Goal: Information Seeking & Learning: Check status

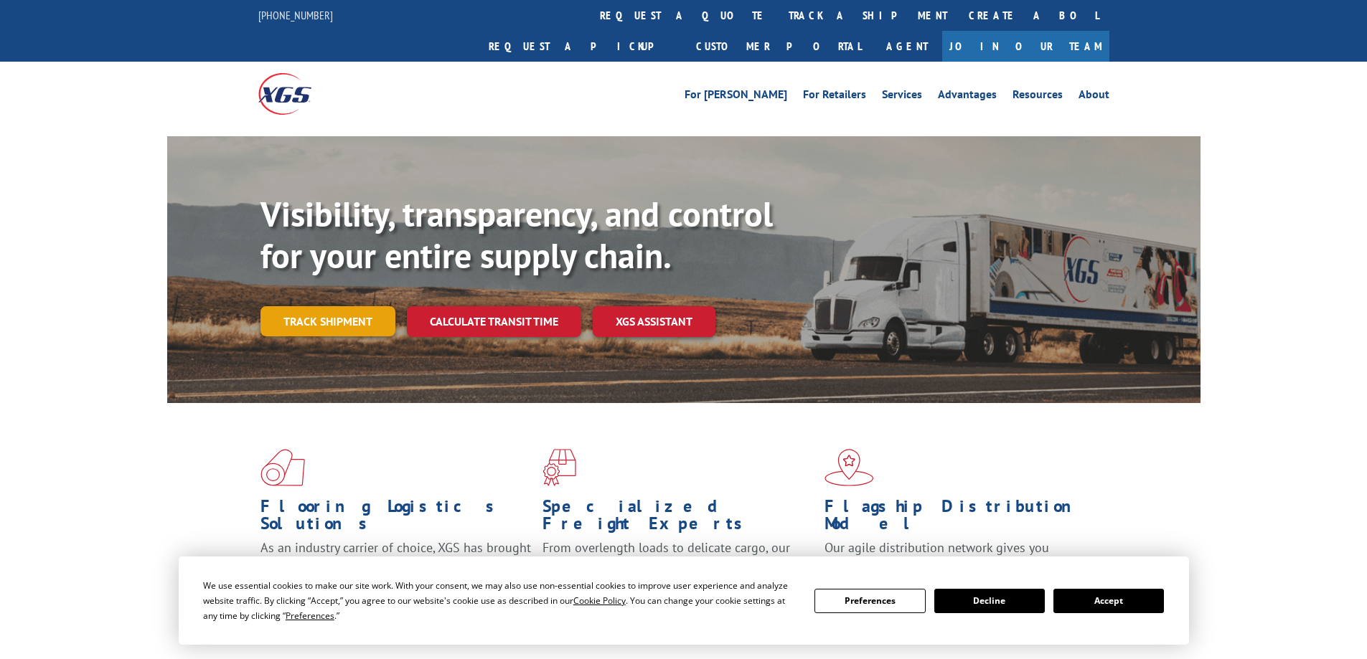
click at [286, 306] on link "Track shipment" at bounding box center [327, 321] width 135 height 30
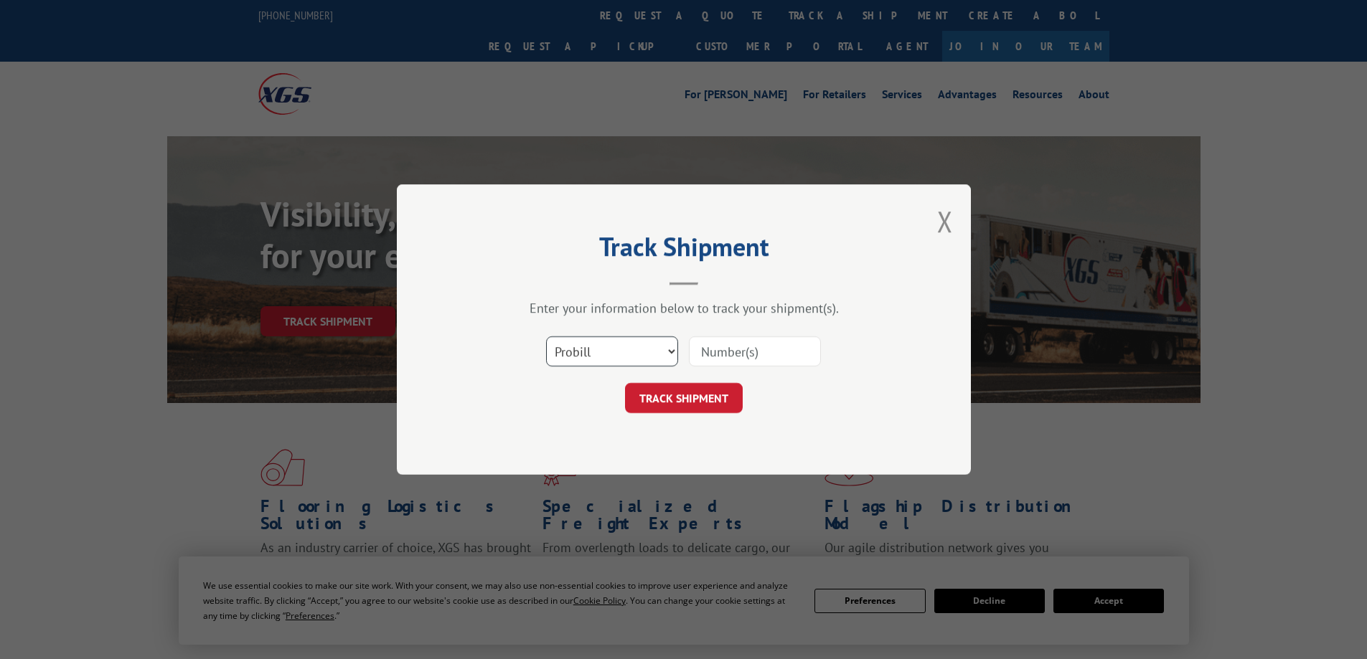
click at [585, 356] on select "Select category... Probill BOL PO" at bounding box center [612, 351] width 132 height 30
select select "po"
click at [546, 336] on select "Select category... Probill BOL PO" at bounding box center [612, 351] width 132 height 30
paste input "49525878"
type input "49525878"
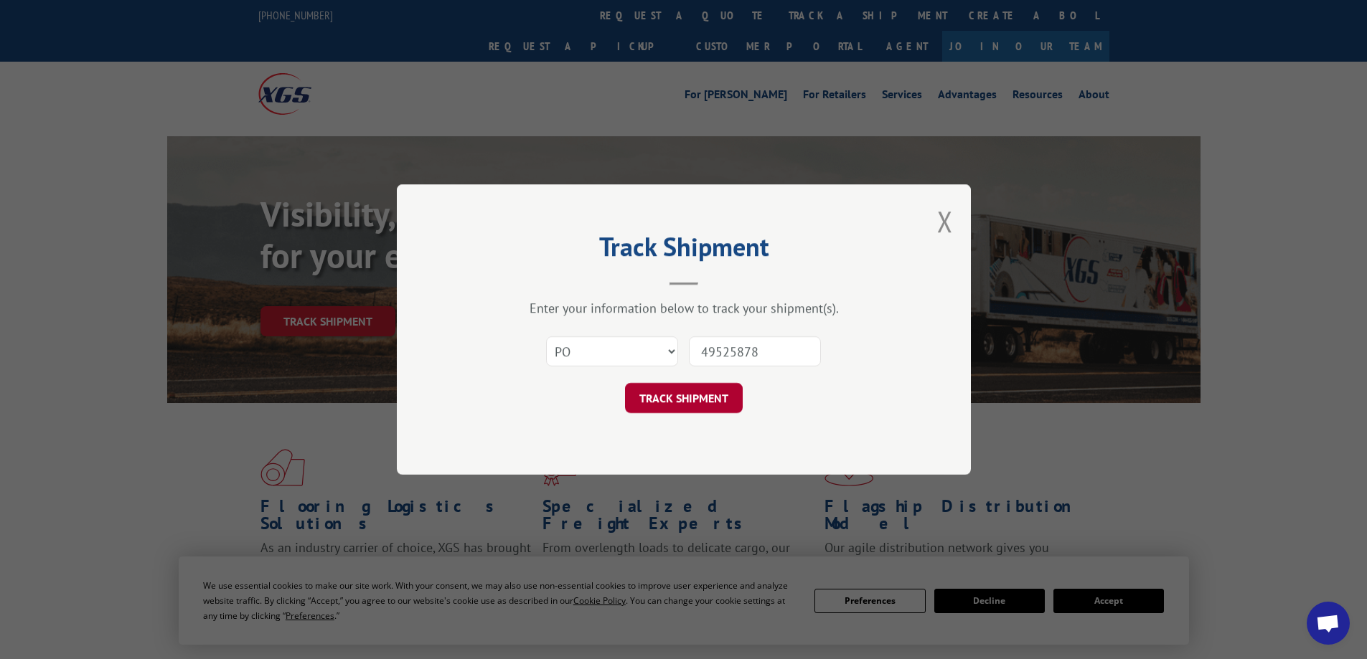
click at [707, 397] on button "TRACK SHIPMENT" at bounding box center [684, 398] width 118 height 30
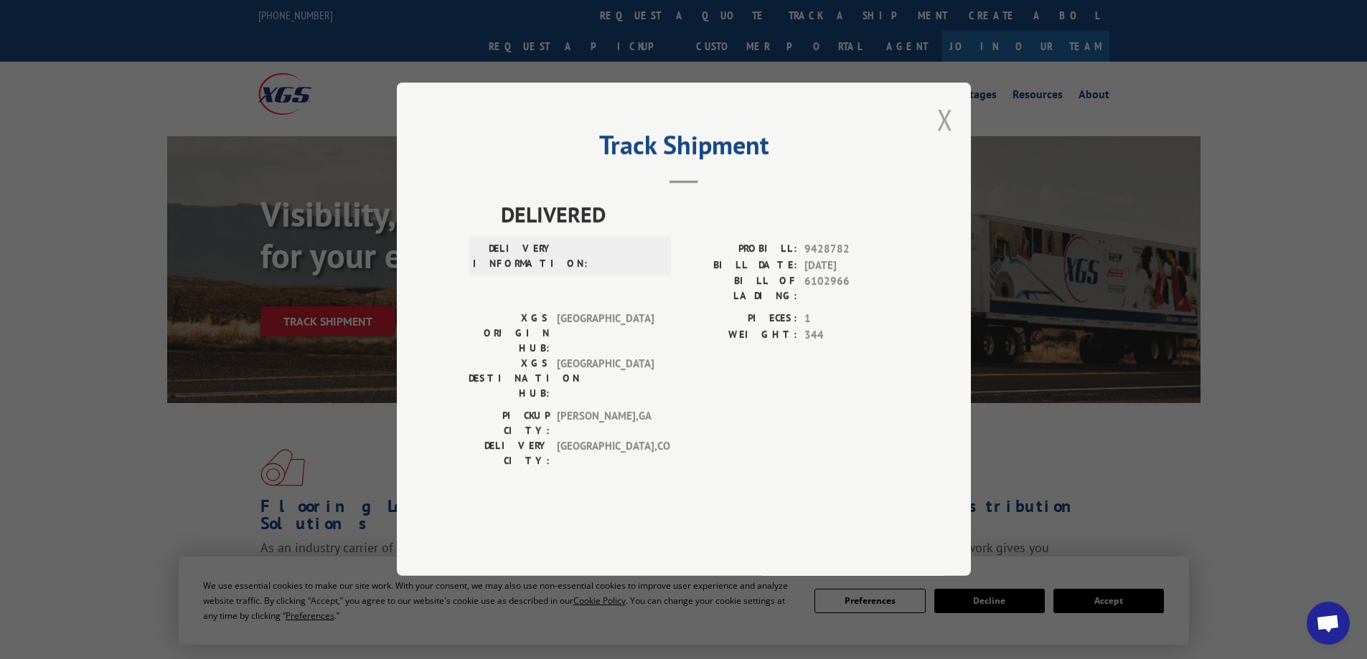
click at [947, 138] on button "Close modal" at bounding box center [945, 119] width 16 height 38
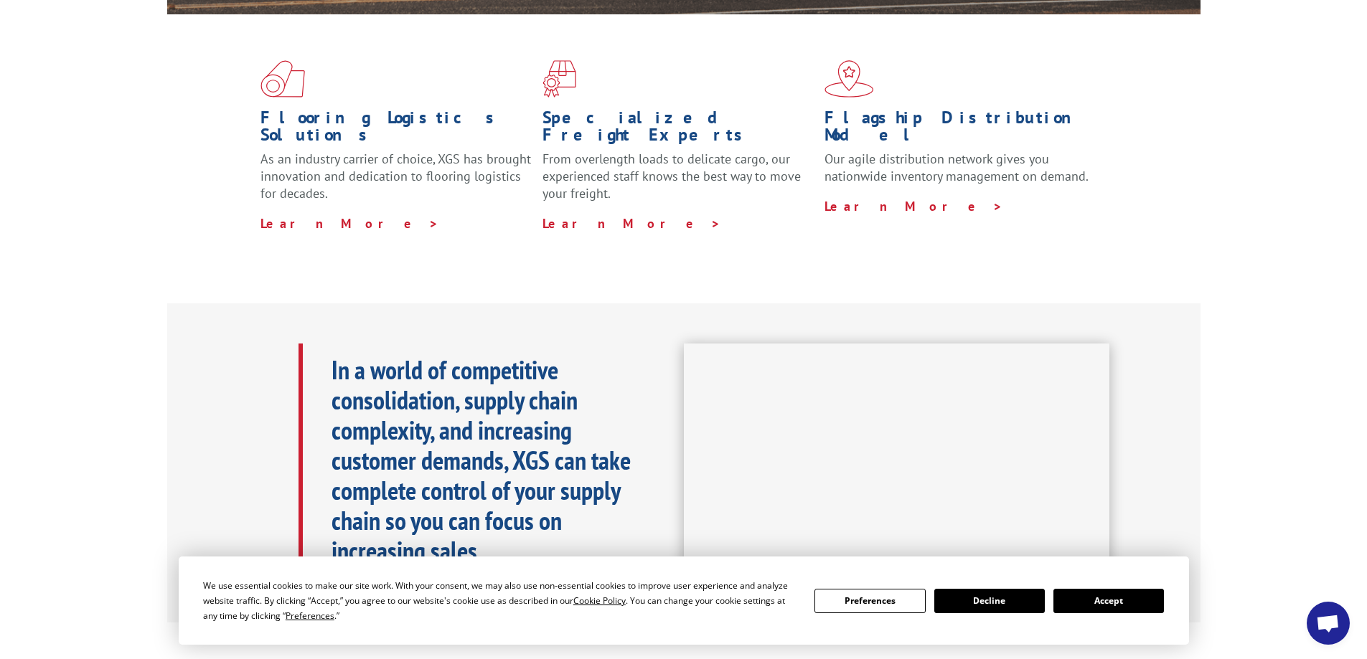
scroll to position [430, 0]
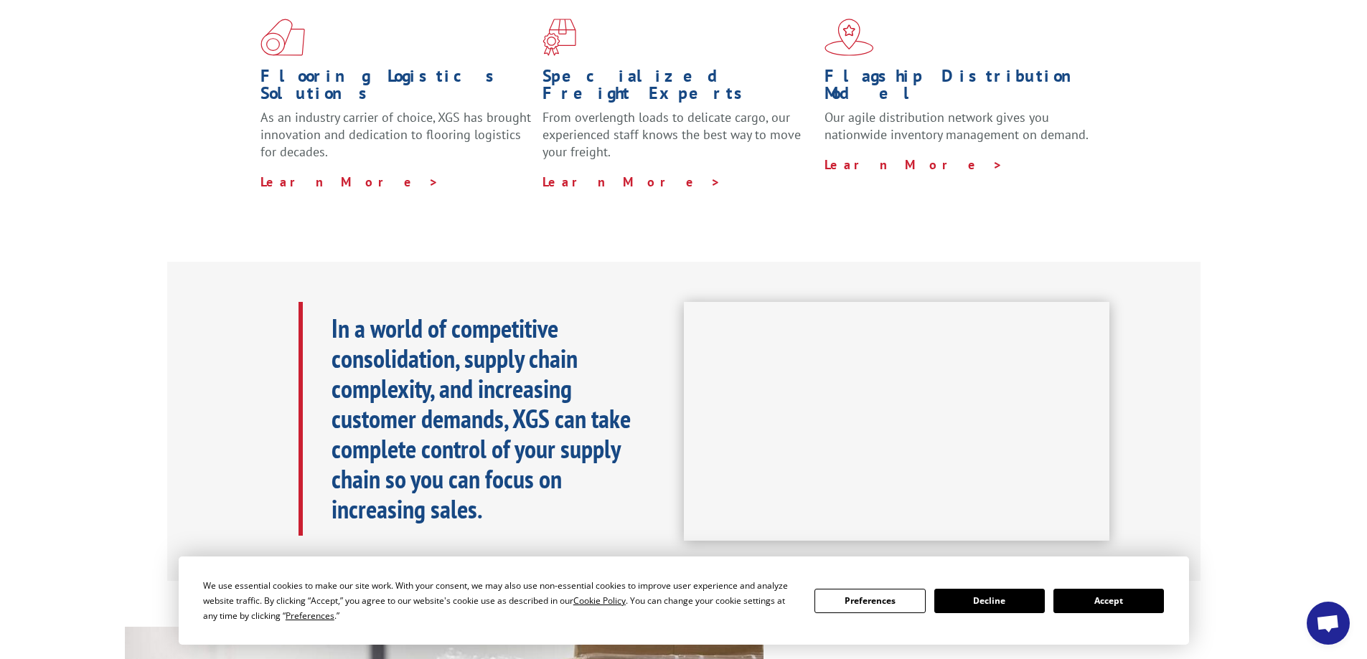
click at [1118, 606] on button "Accept" at bounding box center [1108, 601] width 110 height 24
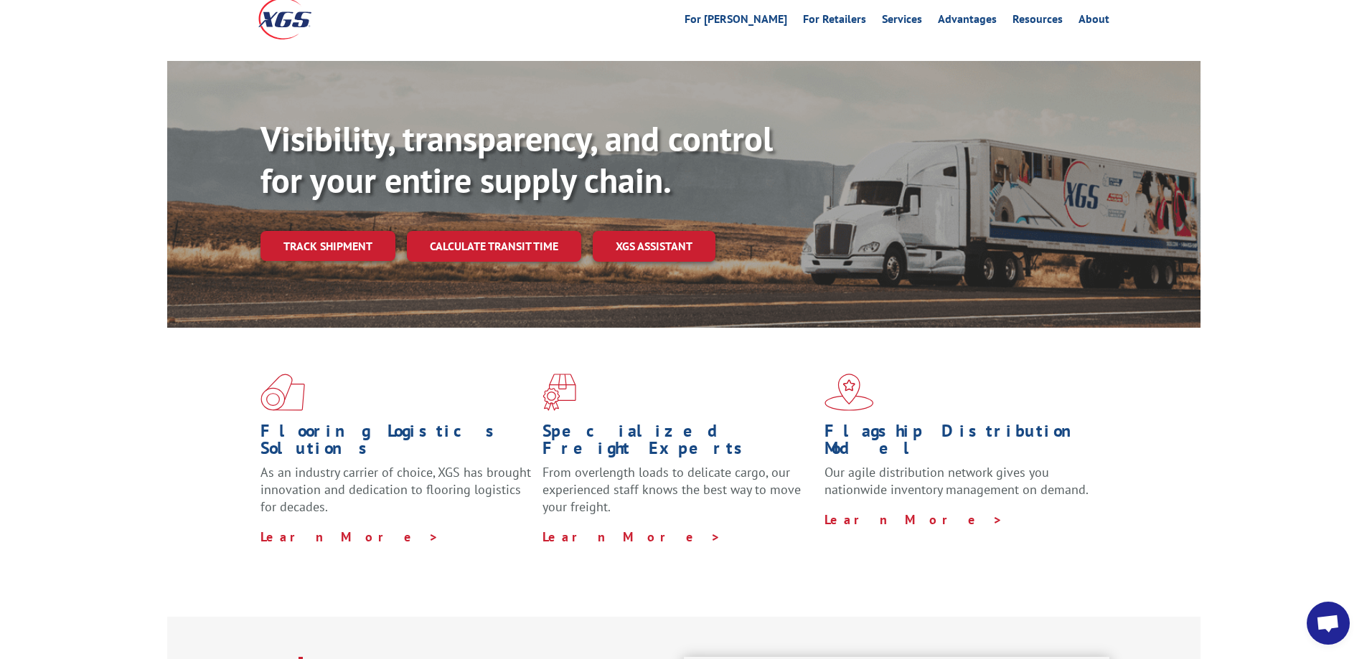
scroll to position [72, 0]
